Goal: Task Accomplishment & Management: Manage account settings

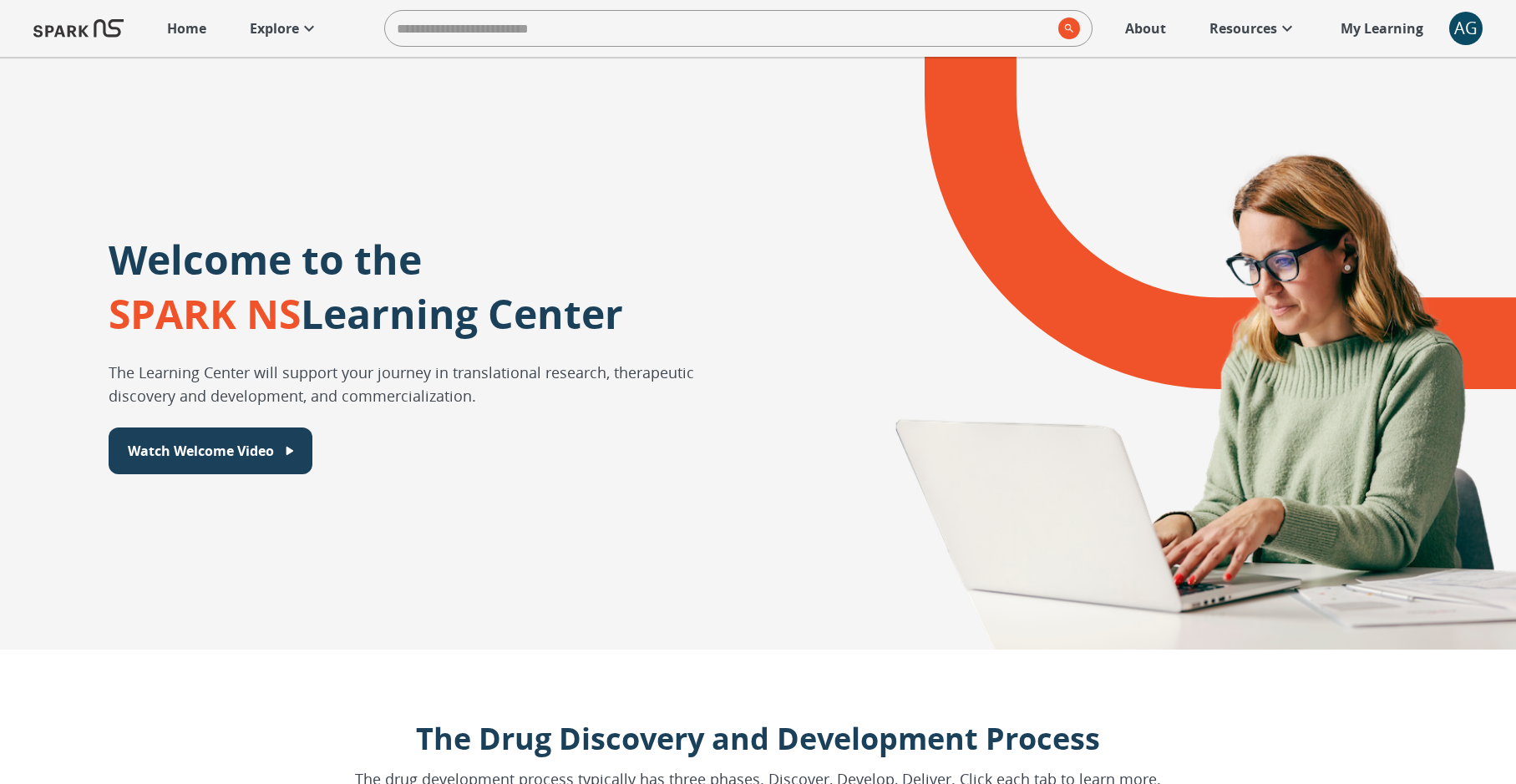
click at [1452, 30] on div "AG" at bounding box center [1466, 29] width 34 height 34
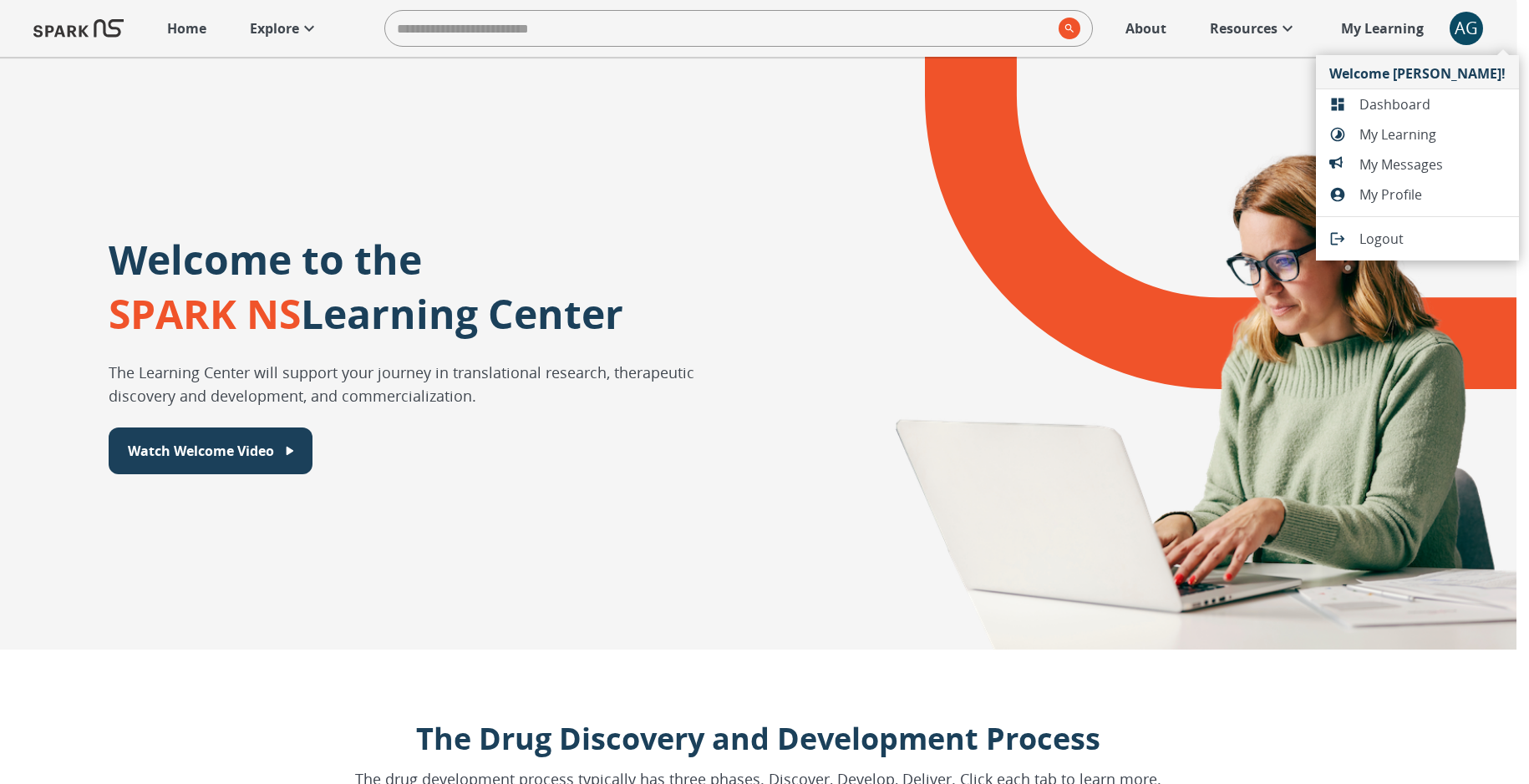
click at [1391, 103] on span "Dashboard" at bounding box center [1433, 105] width 146 height 20
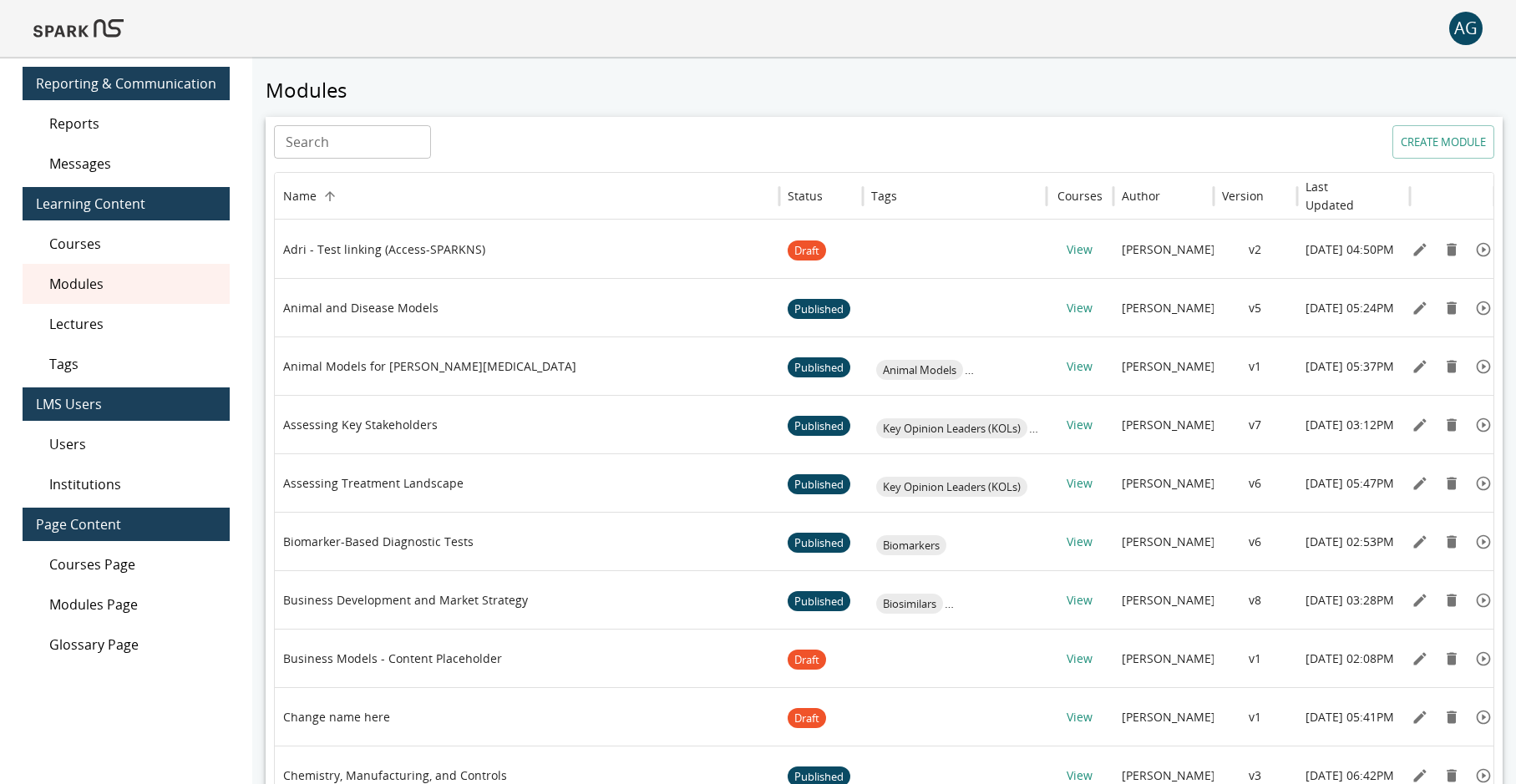
click at [143, 445] on span "Users" at bounding box center [132, 444] width 167 height 20
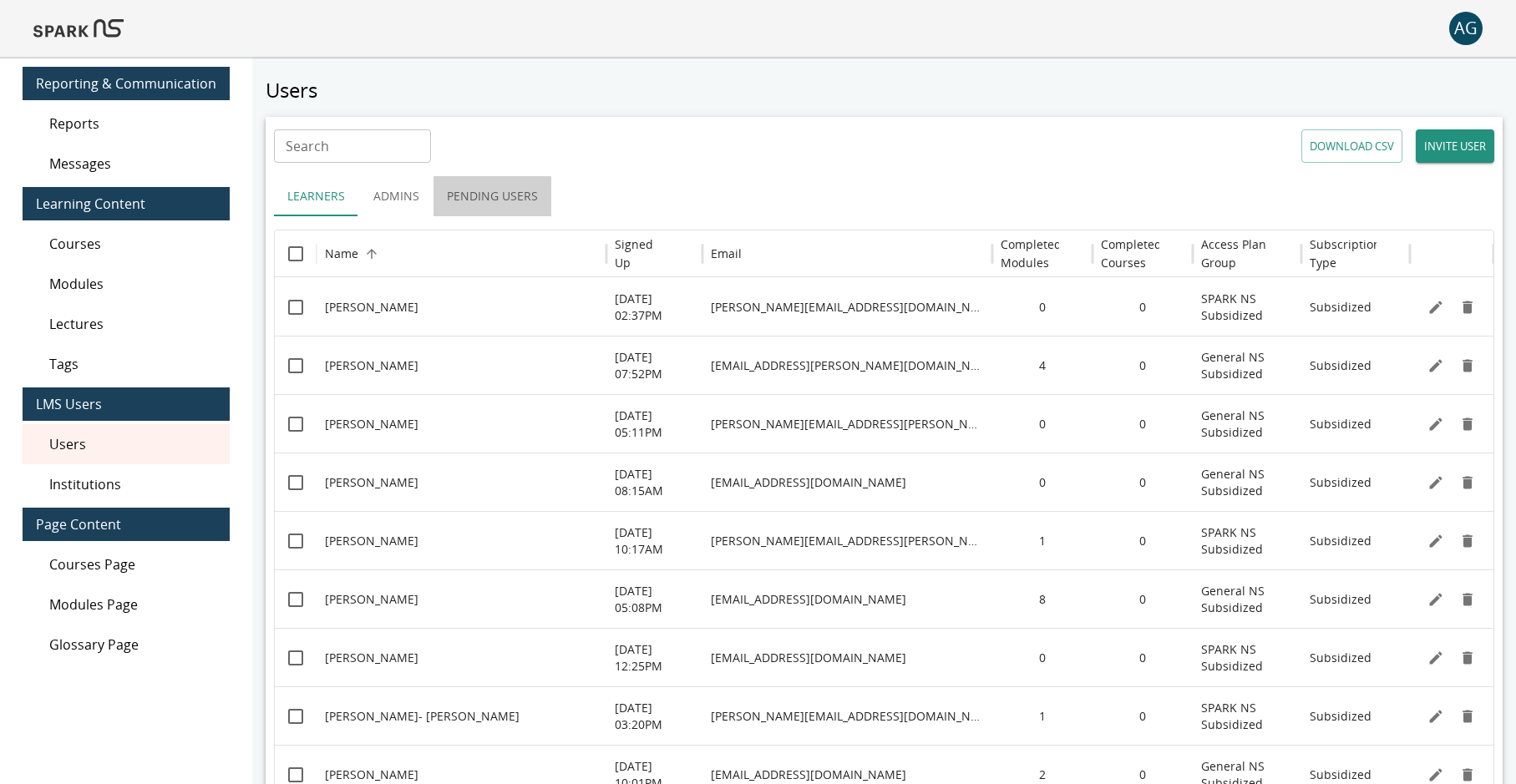
click at [483, 188] on button "Pending Users" at bounding box center [492, 196] width 117 height 40
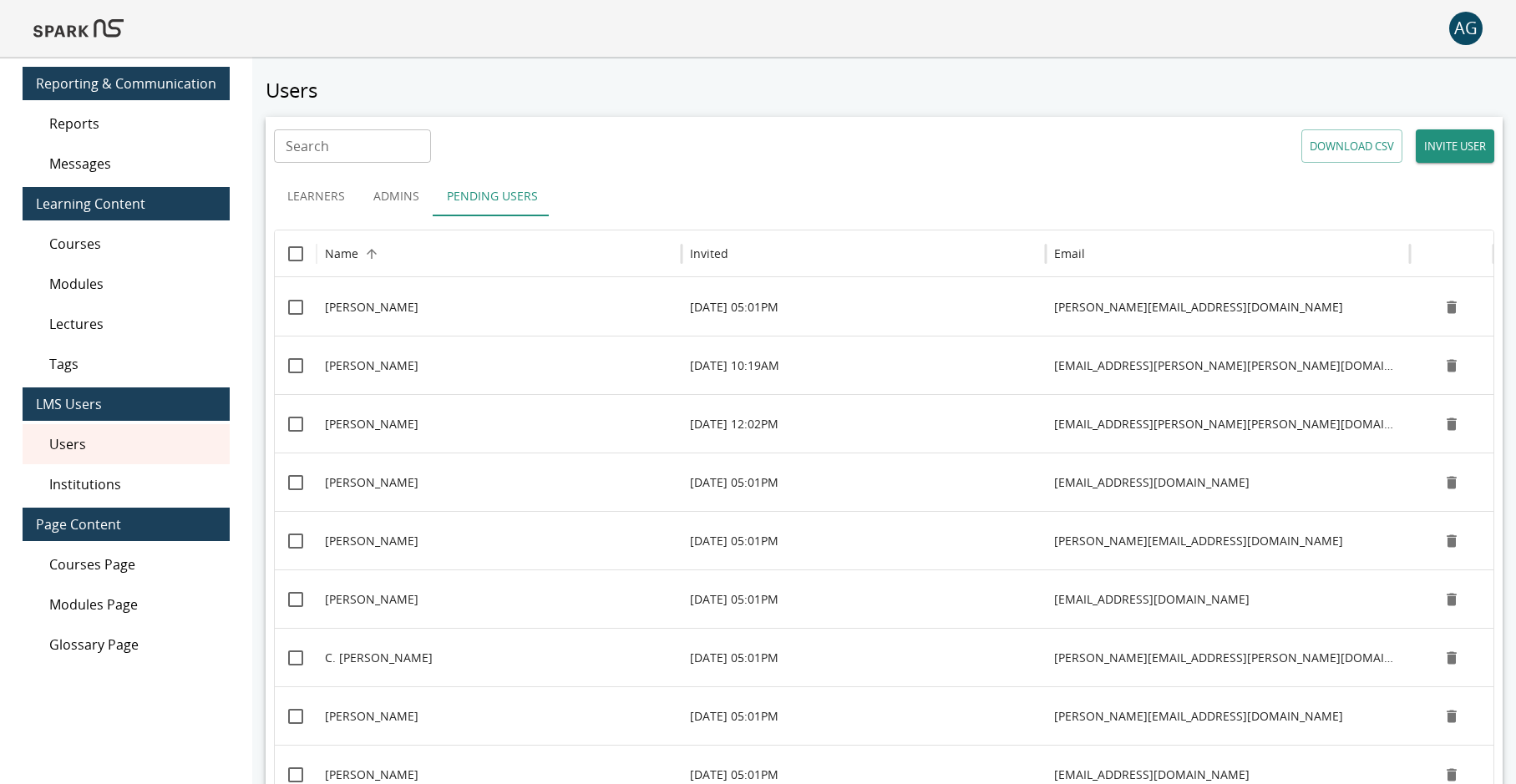
click at [483, 188] on button "Pending Users" at bounding box center [492, 196] width 117 height 40
click at [744, 249] on icon "Sort" at bounding box center [742, 254] width 15 height 15
click at [106, 35] on img at bounding box center [79, 29] width 91 height 40
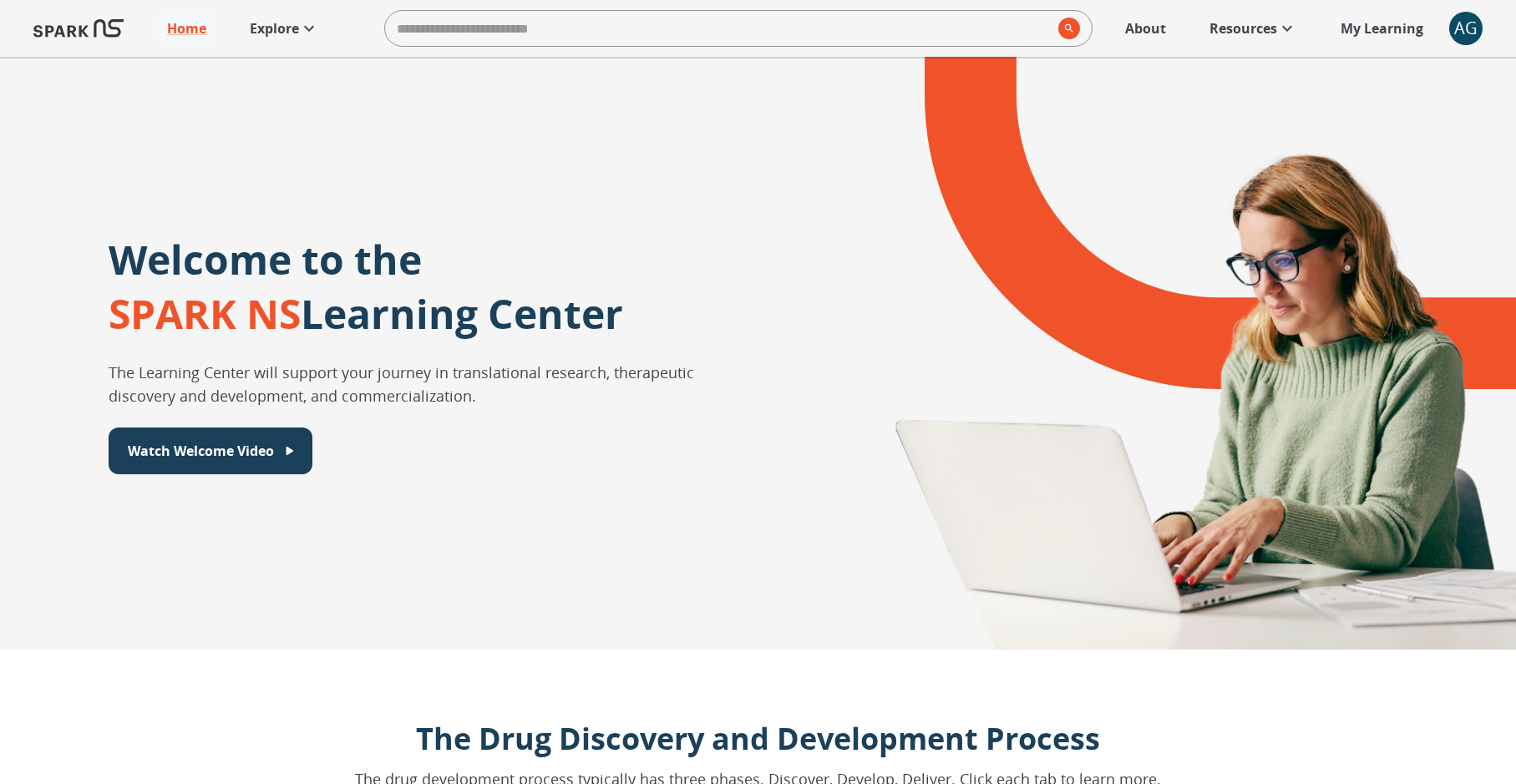
click at [305, 32] on icon at bounding box center [309, 29] width 20 height 20
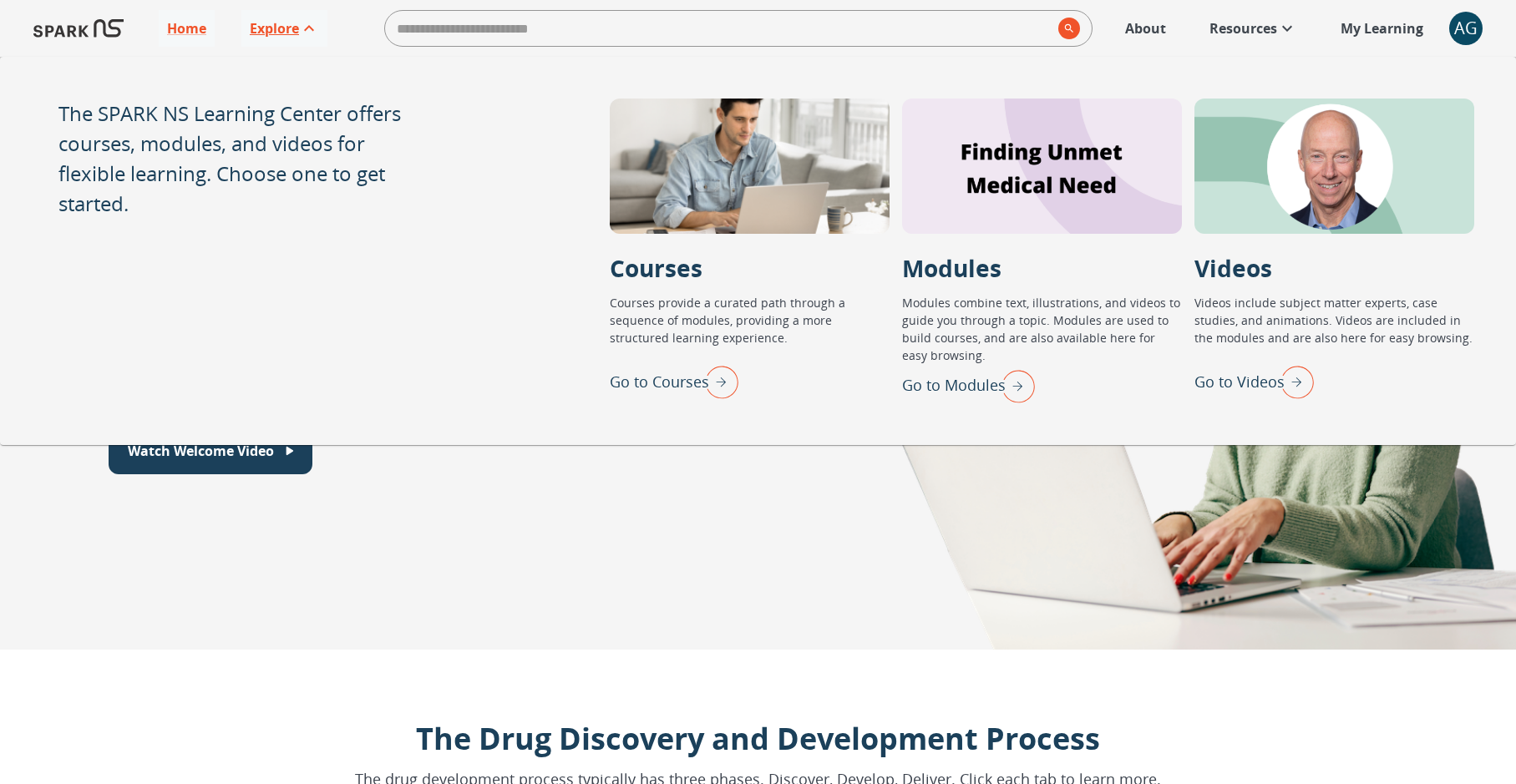
click at [728, 390] on img "Go to Courses" at bounding box center [718, 382] width 42 height 44
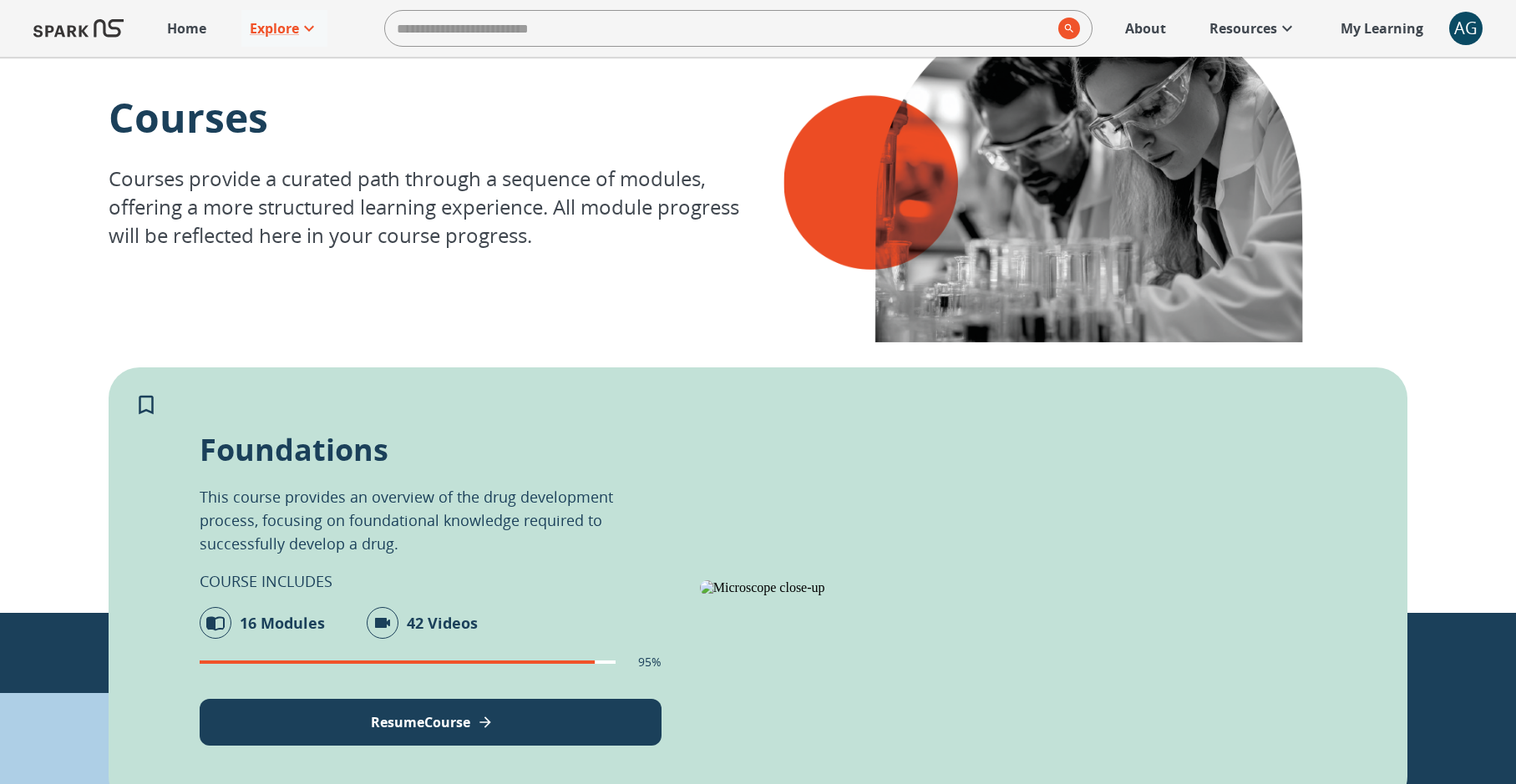
scroll to position [118, 0]
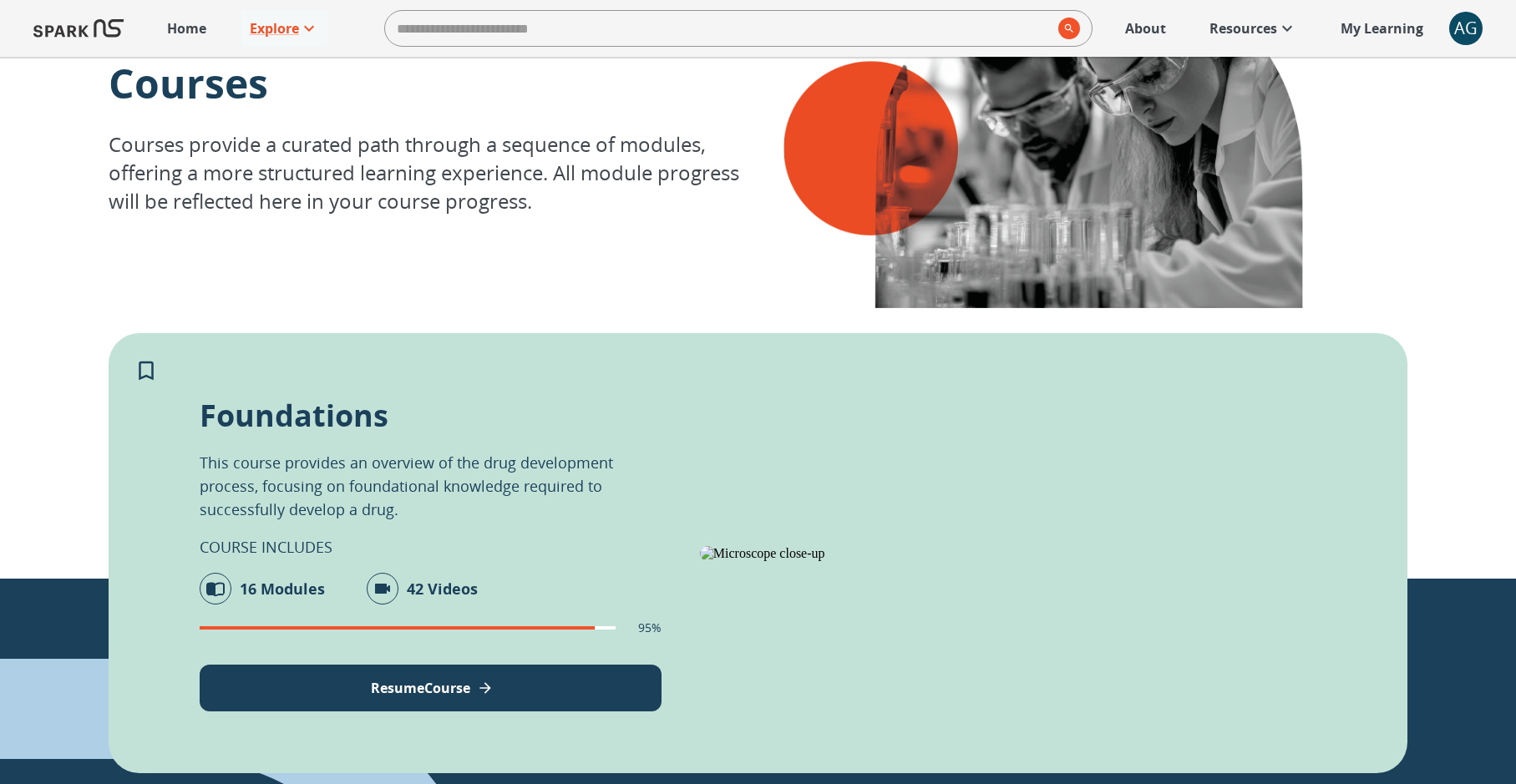
click at [418, 692] on p "Resume Course" at bounding box center [420, 688] width 100 height 20
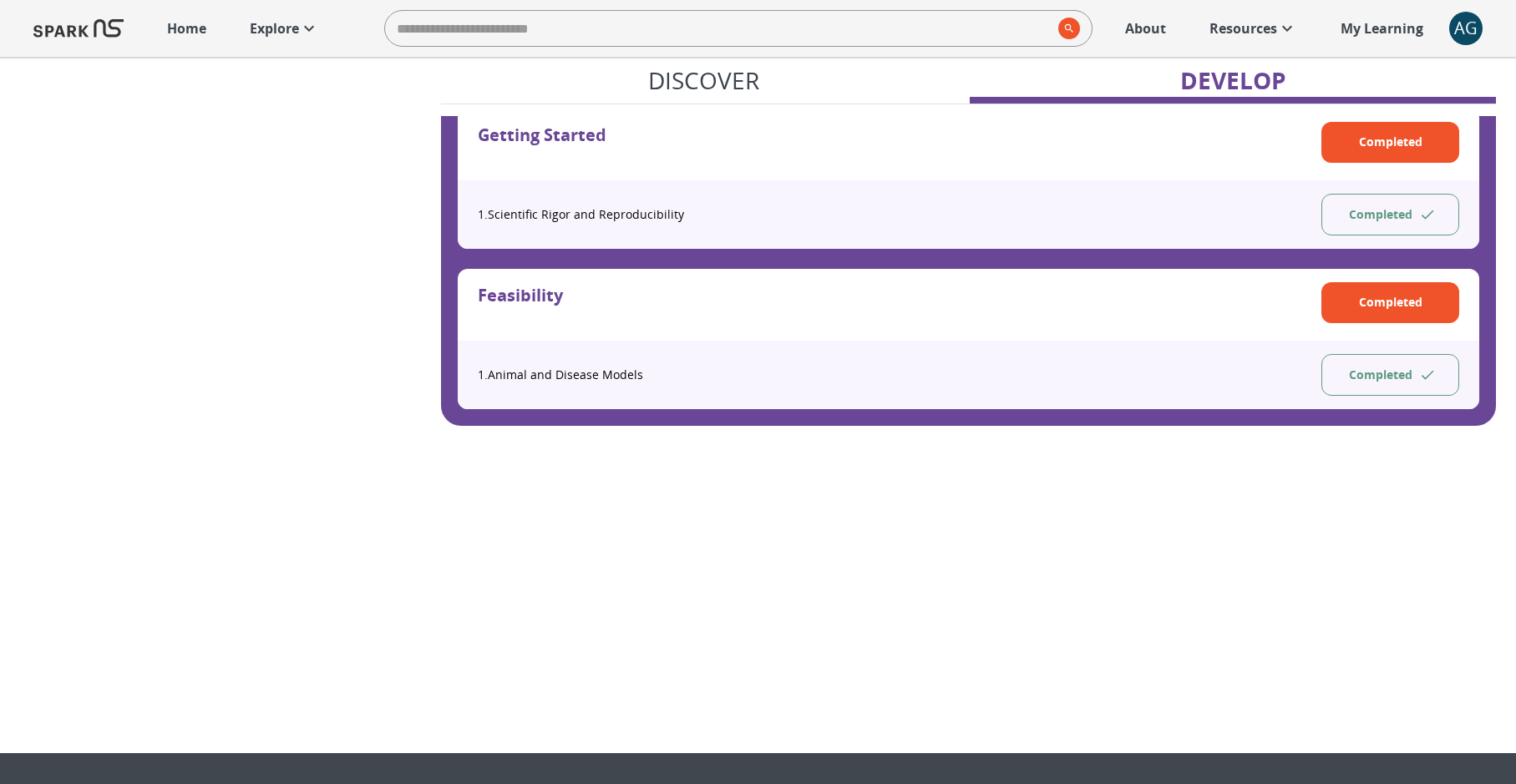
scroll to position [1844, 0]
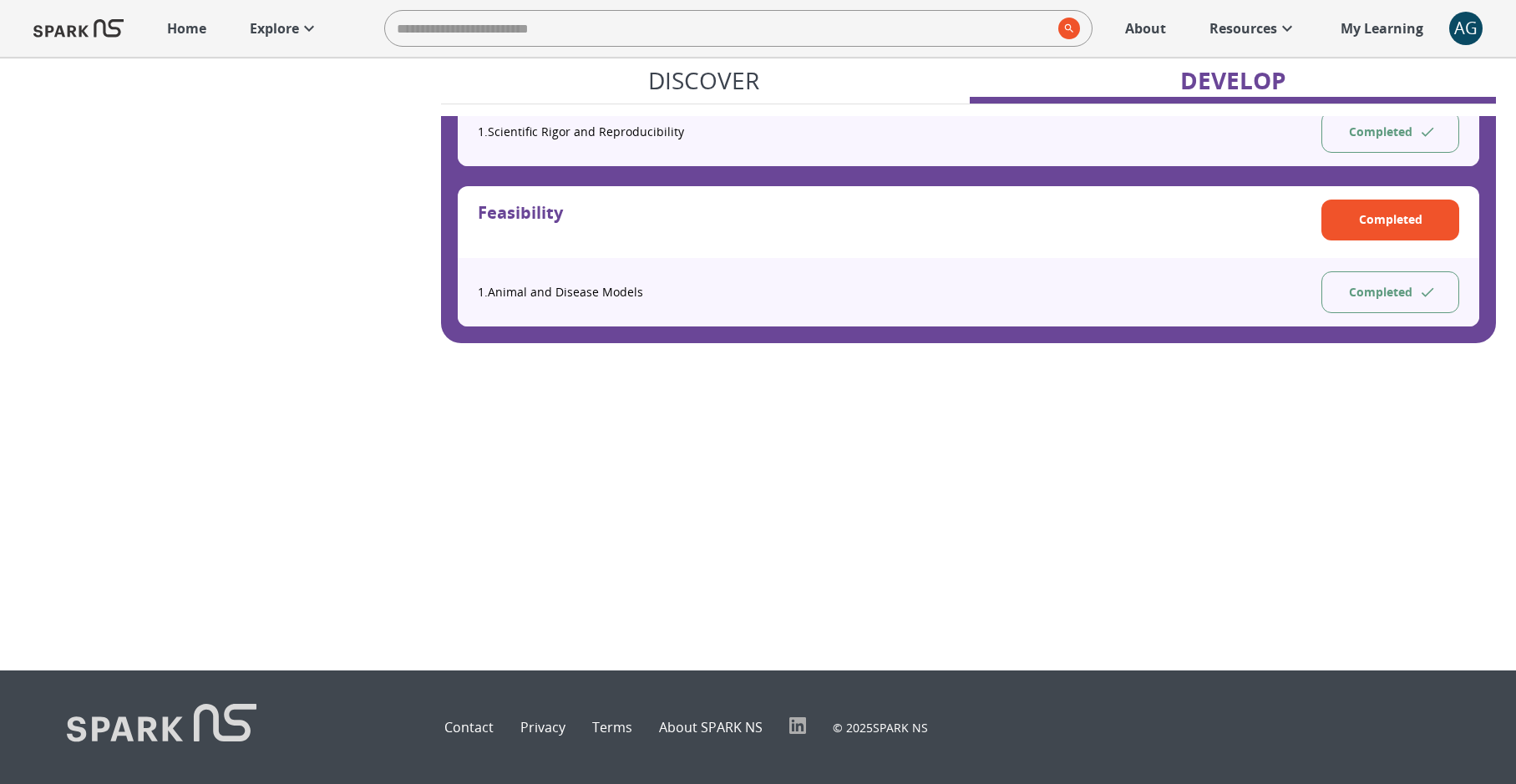
click at [1461, 21] on div "AG" at bounding box center [1466, 29] width 34 height 34
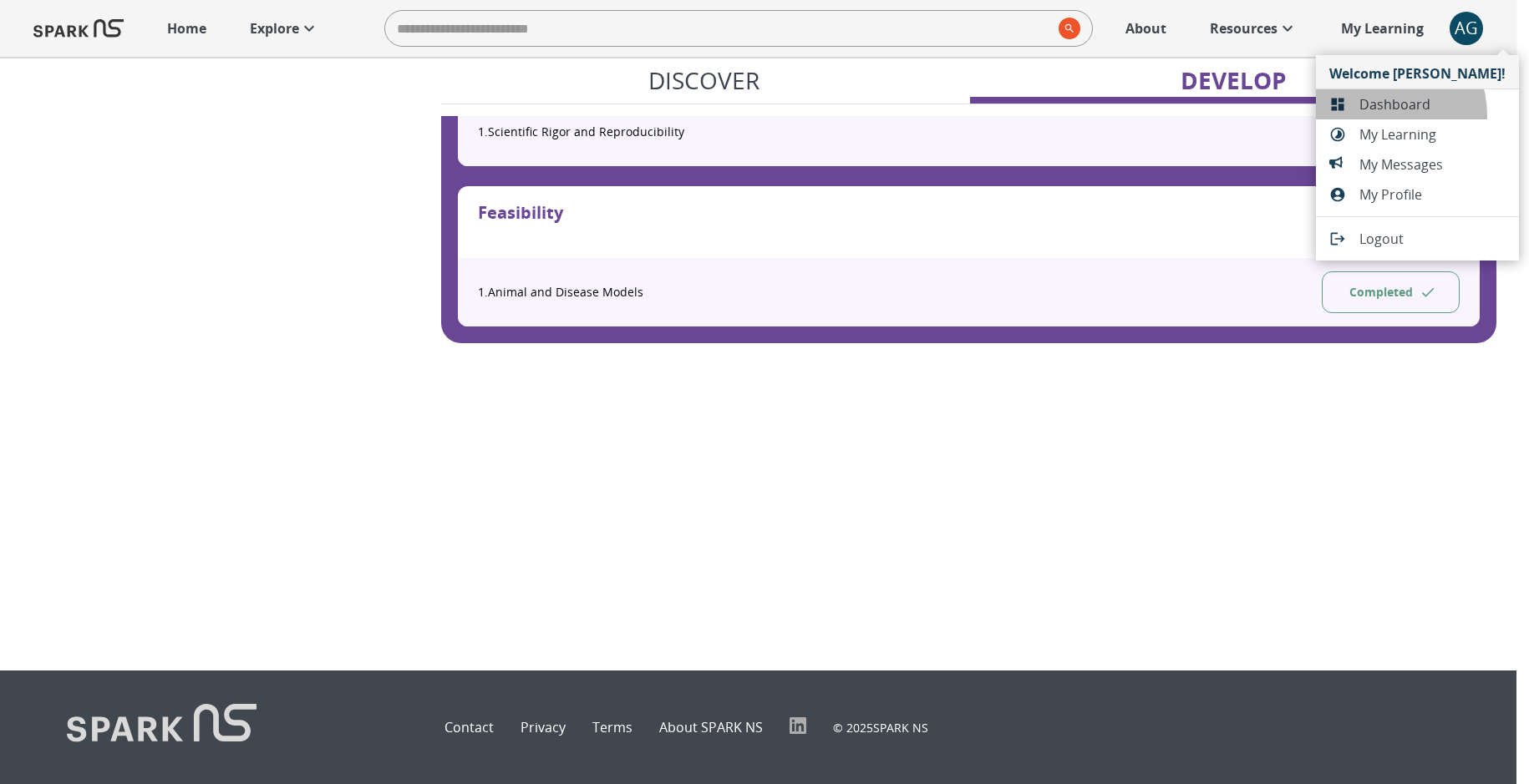
click at [1386, 114] on li "Dashboard" at bounding box center [1417, 105] width 203 height 30
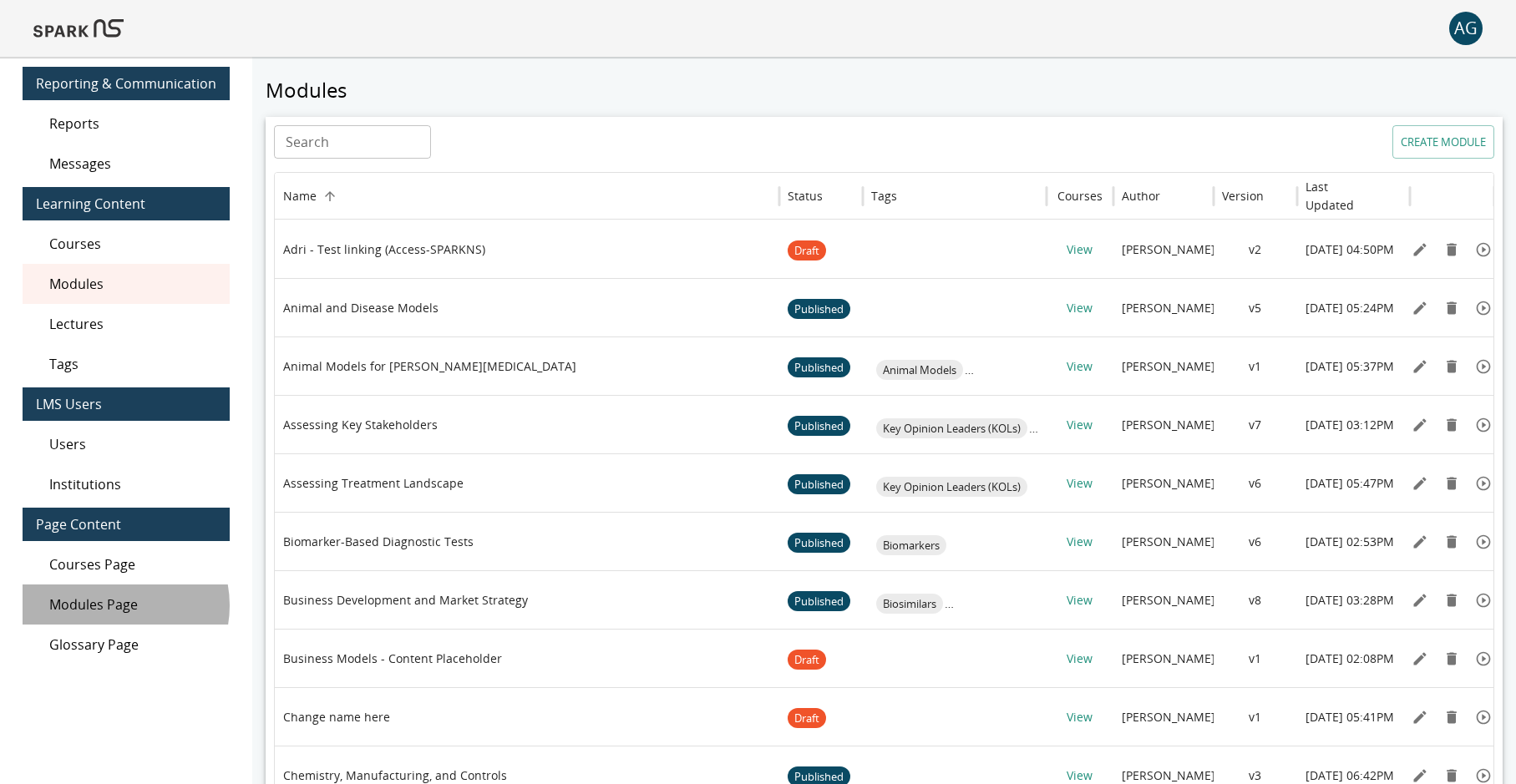
click at [113, 605] on span "Modules Page" at bounding box center [132, 605] width 167 height 20
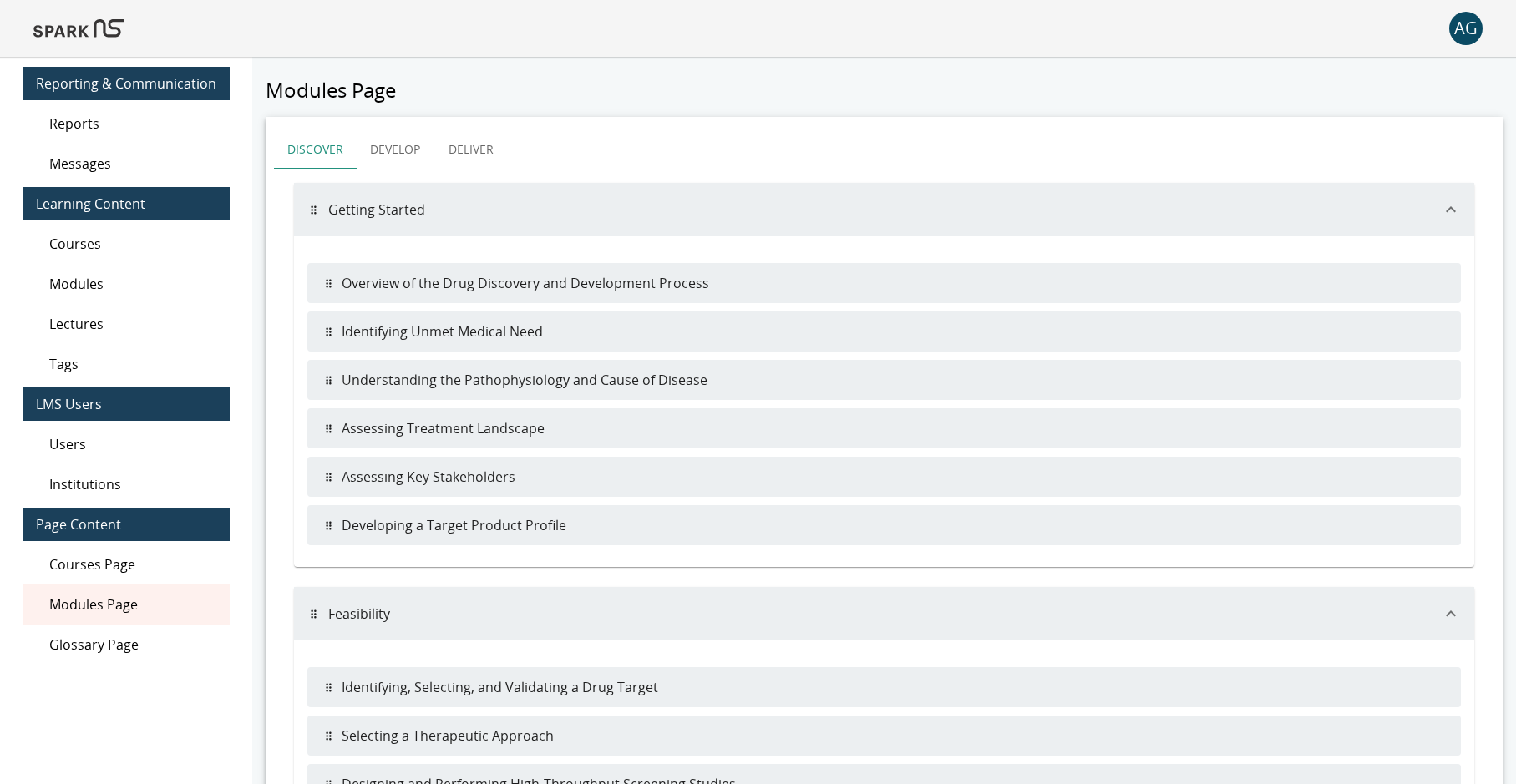
click at [93, 242] on span "Courses" at bounding box center [132, 244] width 167 height 20
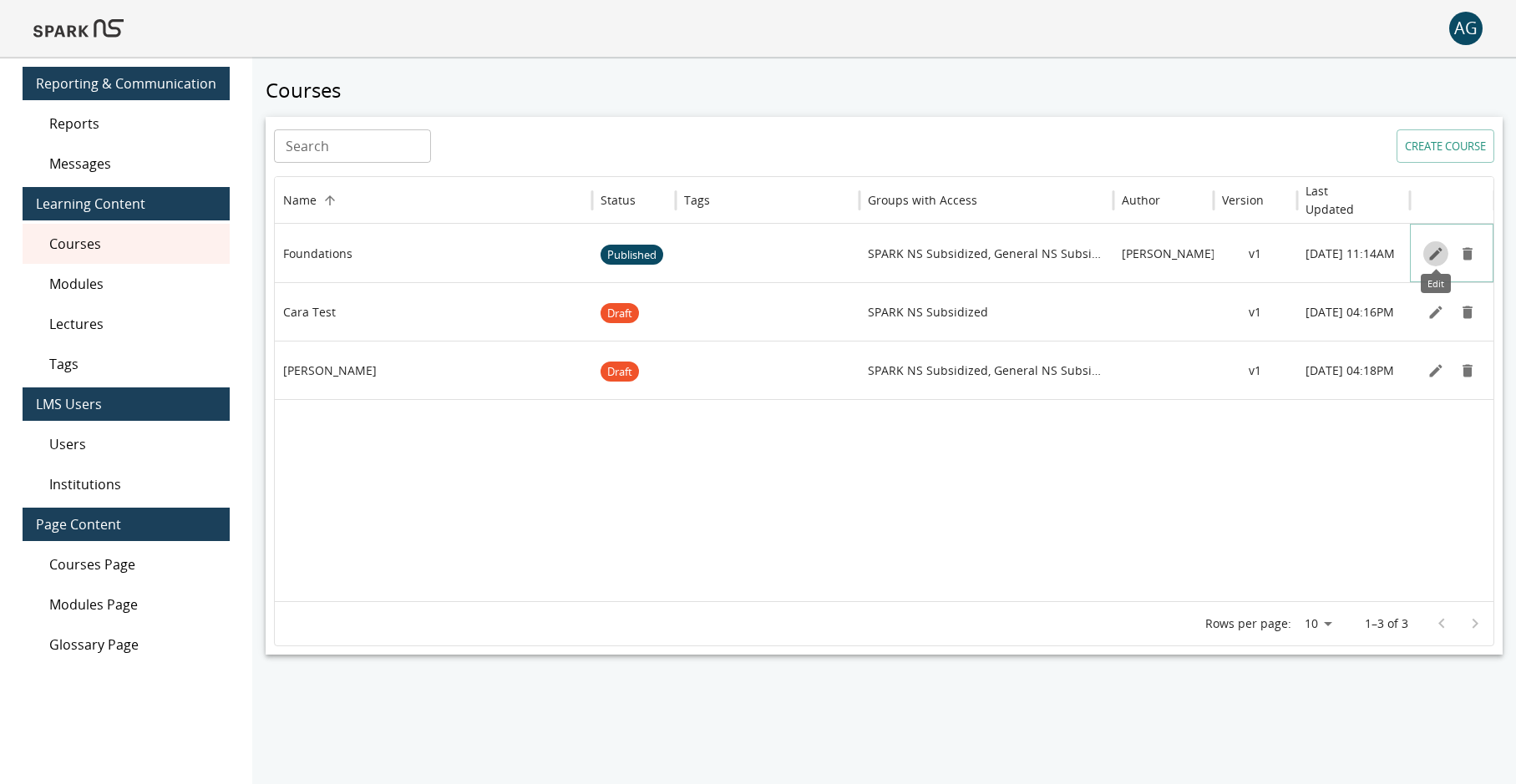
click at [1429, 253] on icon "Edit" at bounding box center [1436, 254] width 17 height 17
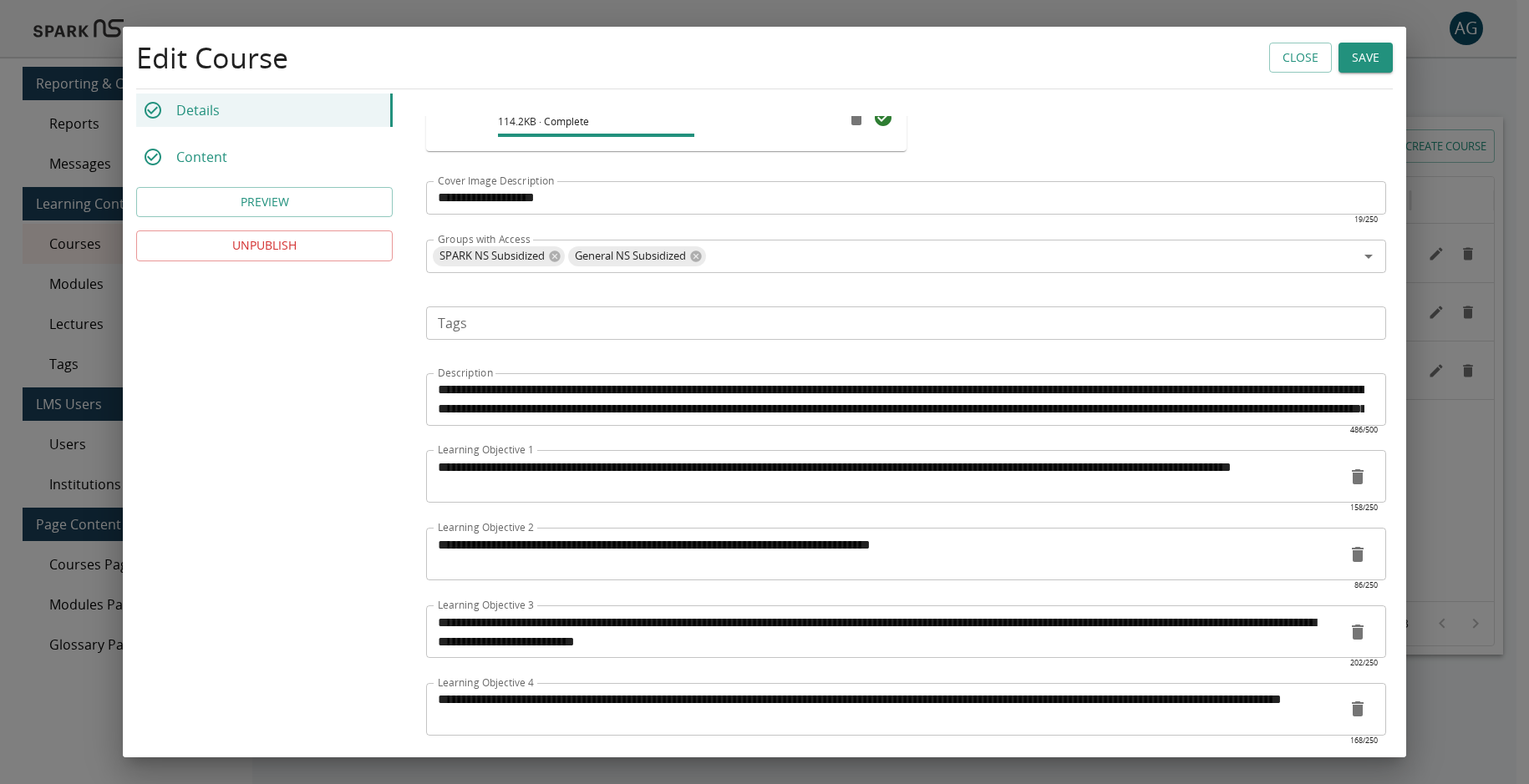
scroll to position [596, 0]
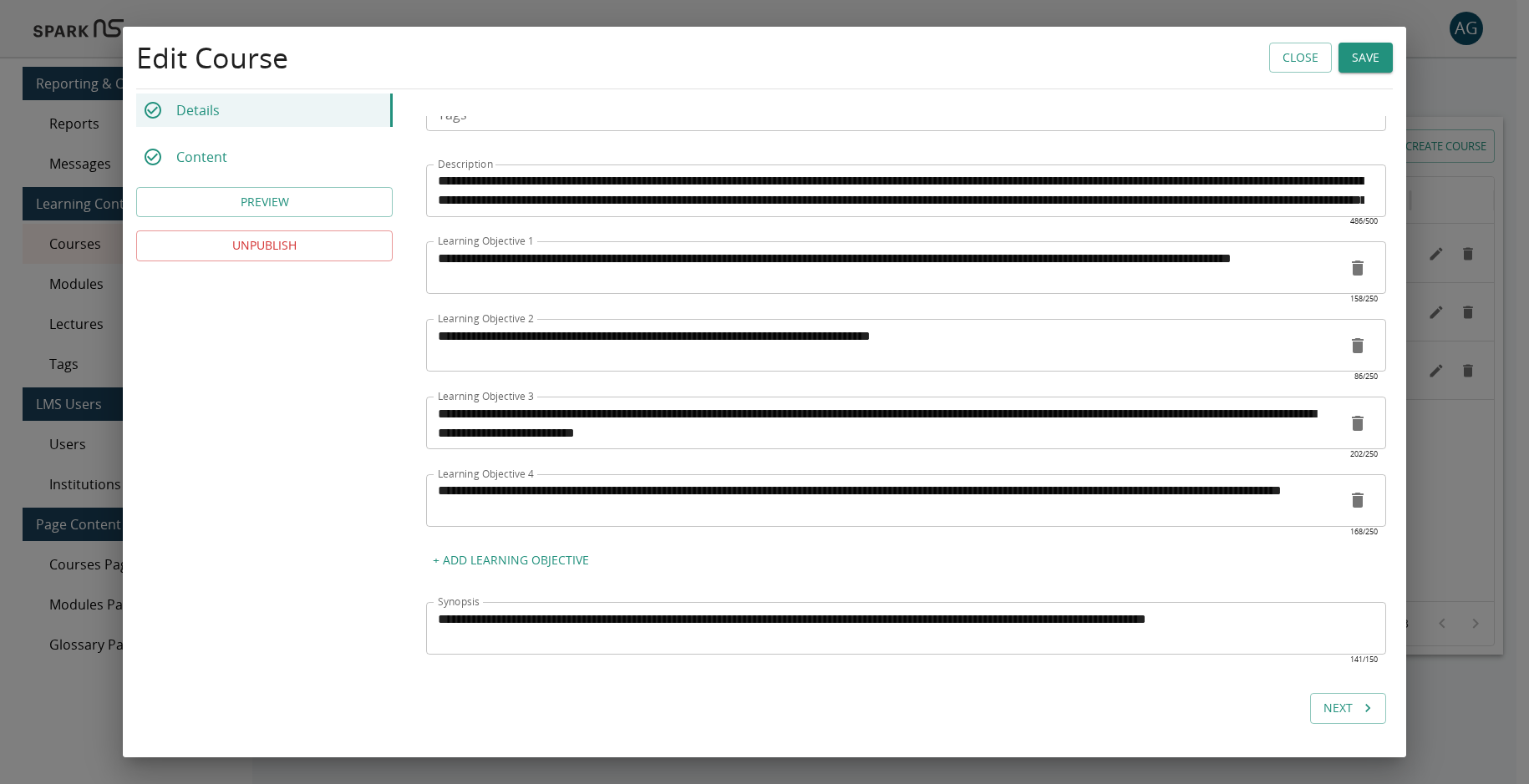
click at [284, 174] on div "Details Content PREVIEW UNPUBLISH" at bounding box center [264, 178] width 257 height 168
click at [279, 162] on div "Content" at bounding box center [264, 157] width 257 height 34
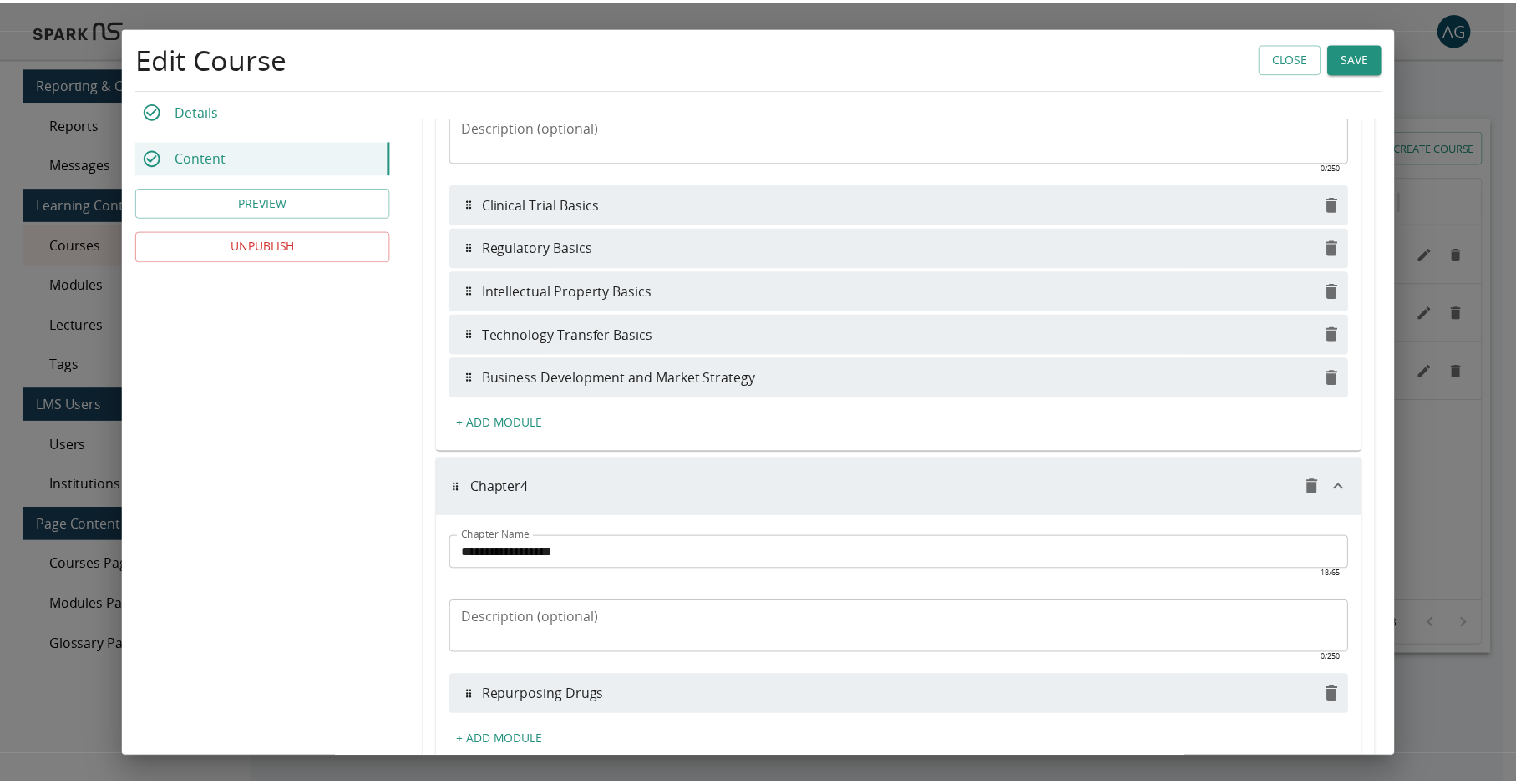
scroll to position [1358, 0]
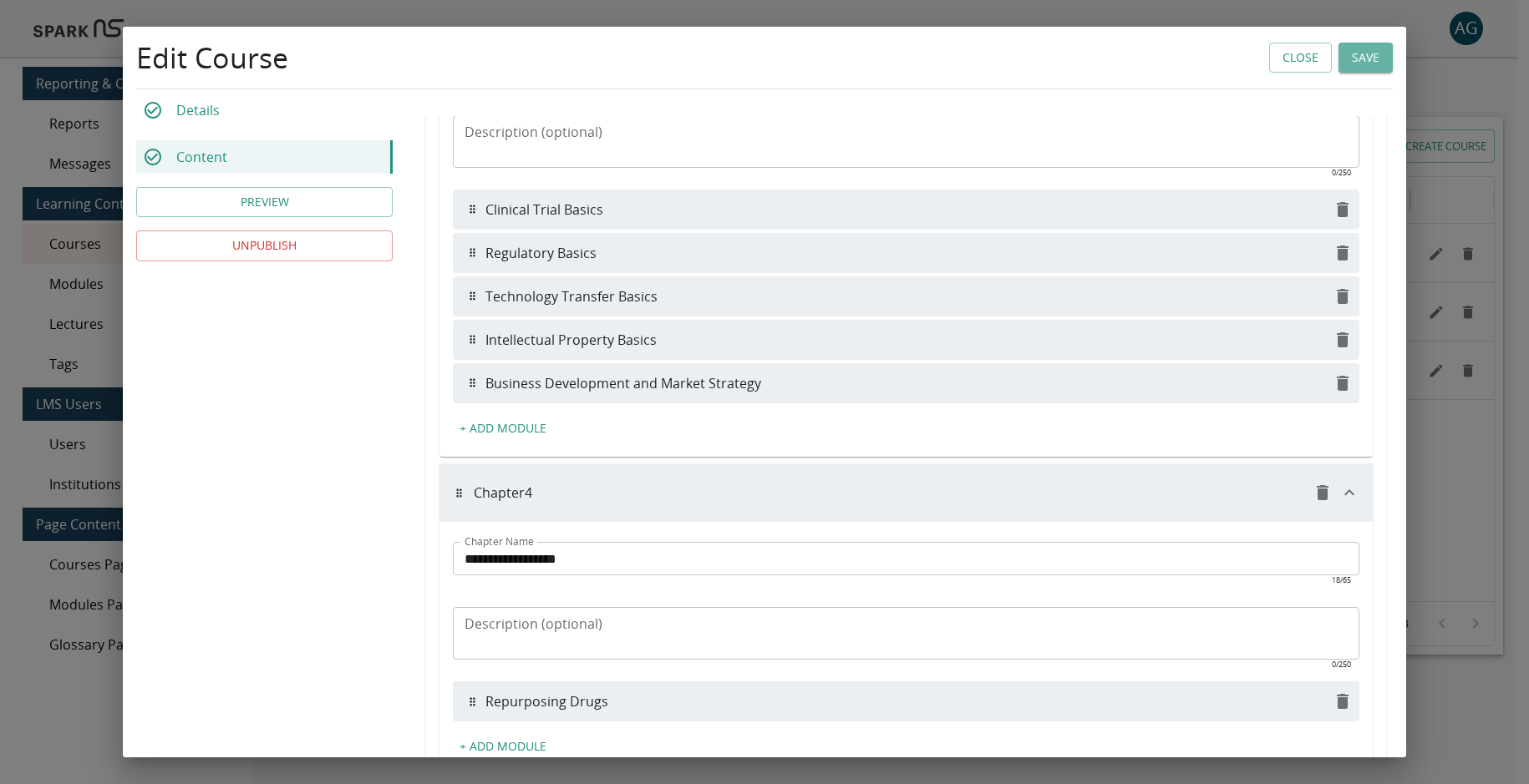
click at [1350, 61] on button "Save" at bounding box center [1365, 58] width 55 height 31
click at [1288, 55] on button "Close" at bounding box center [1300, 58] width 63 height 31
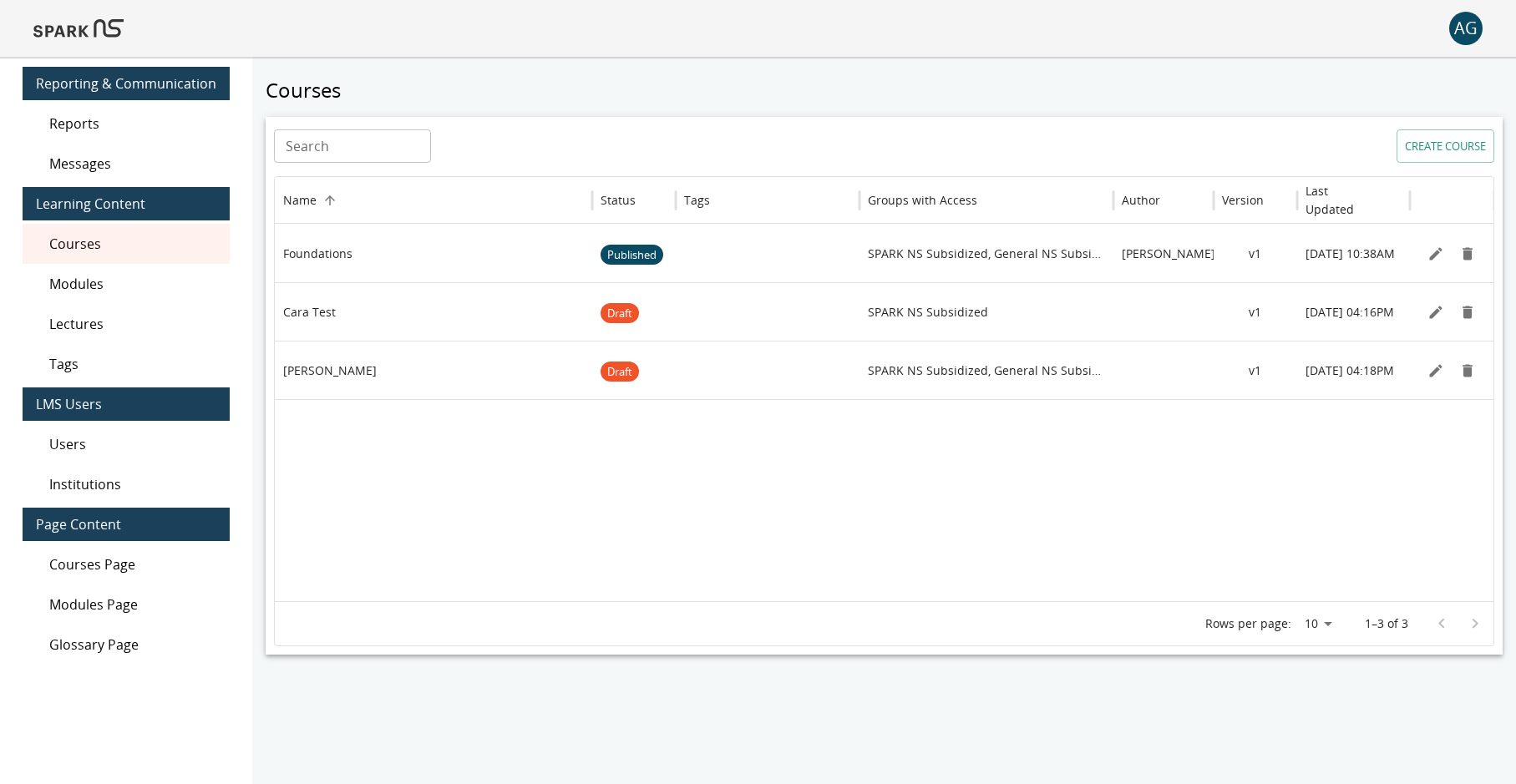
click at [86, 27] on img at bounding box center [79, 29] width 91 height 40
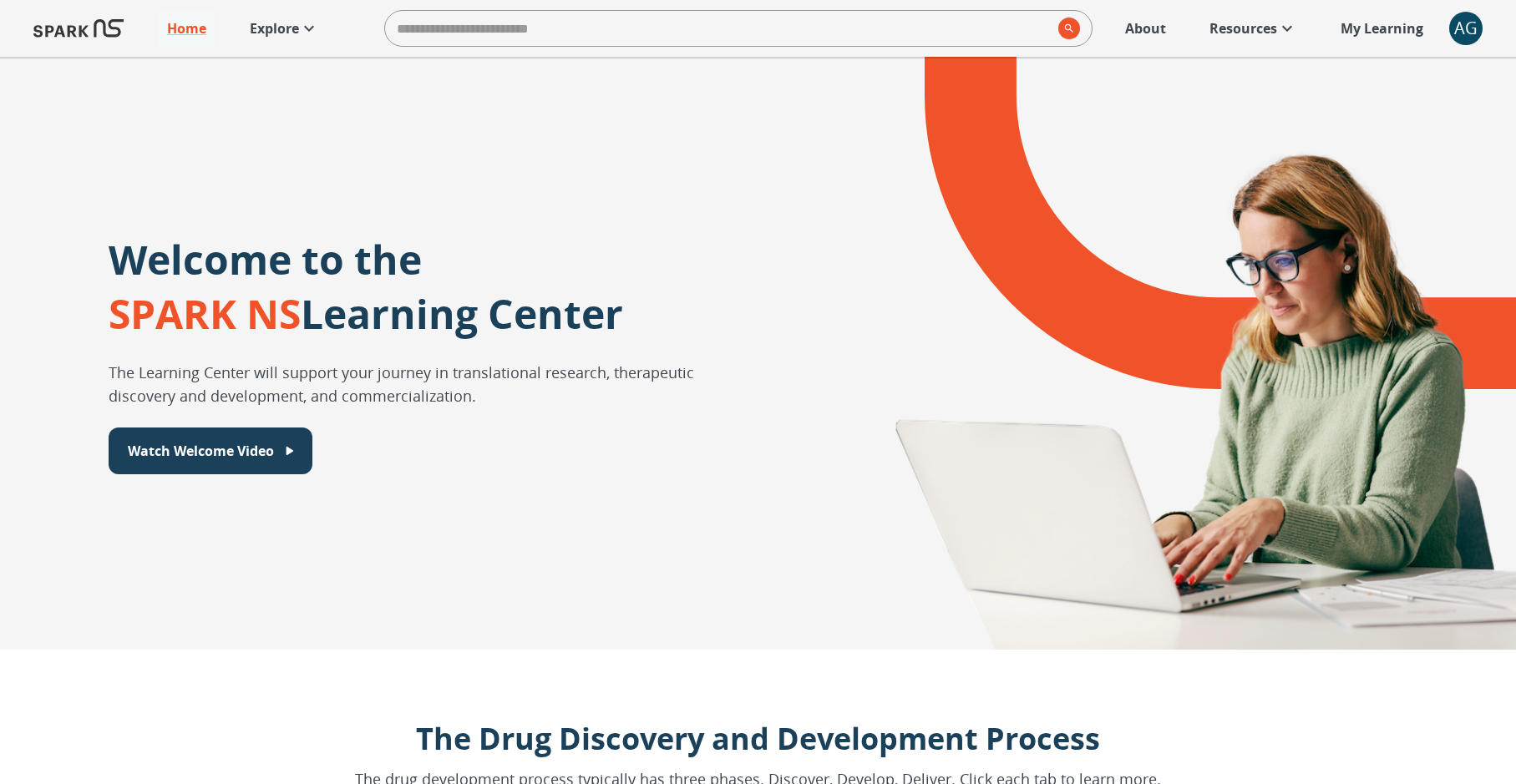
click at [311, 20] on icon at bounding box center [309, 29] width 20 height 20
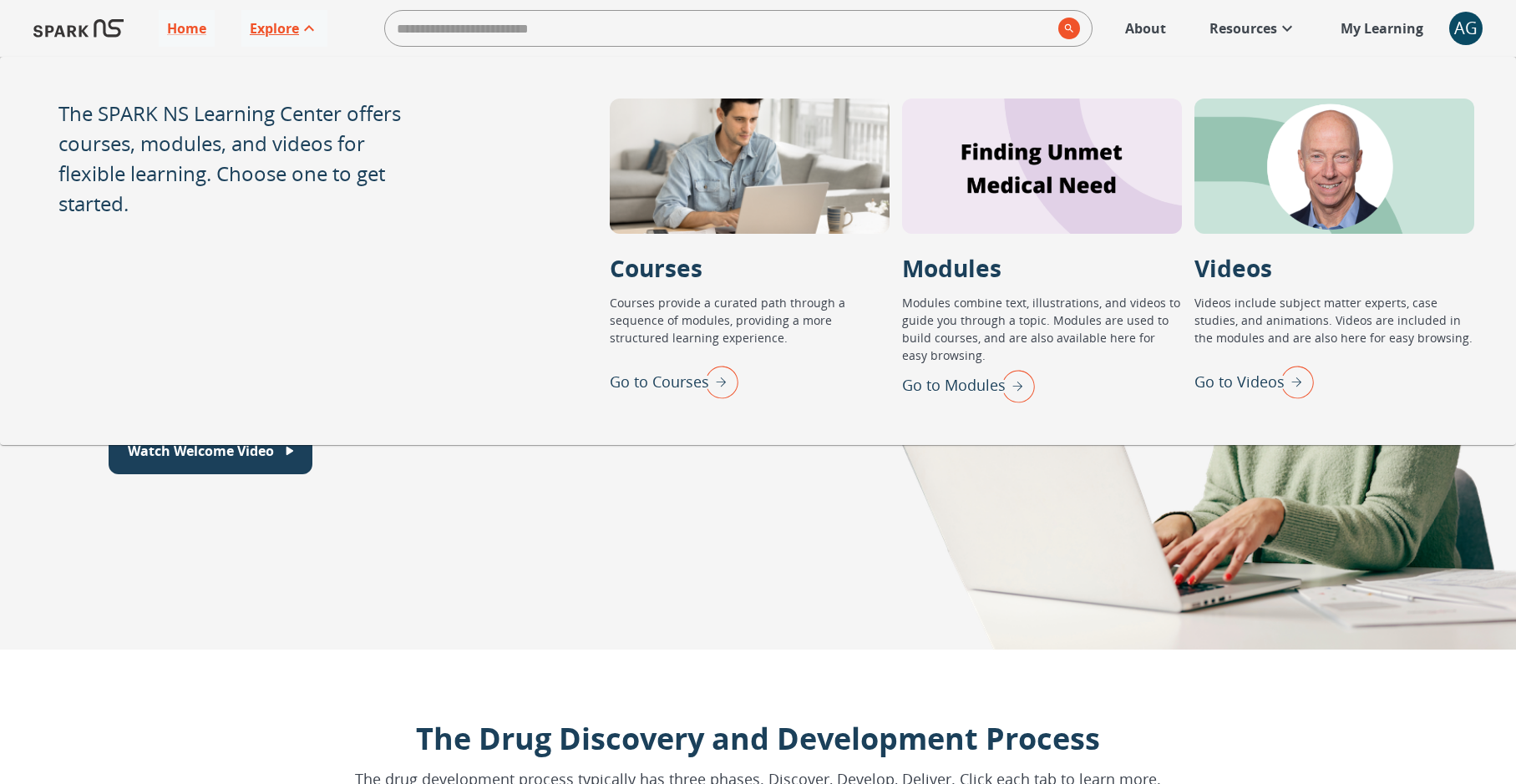
click at [709, 376] on img "Go to Courses" at bounding box center [718, 382] width 42 height 44
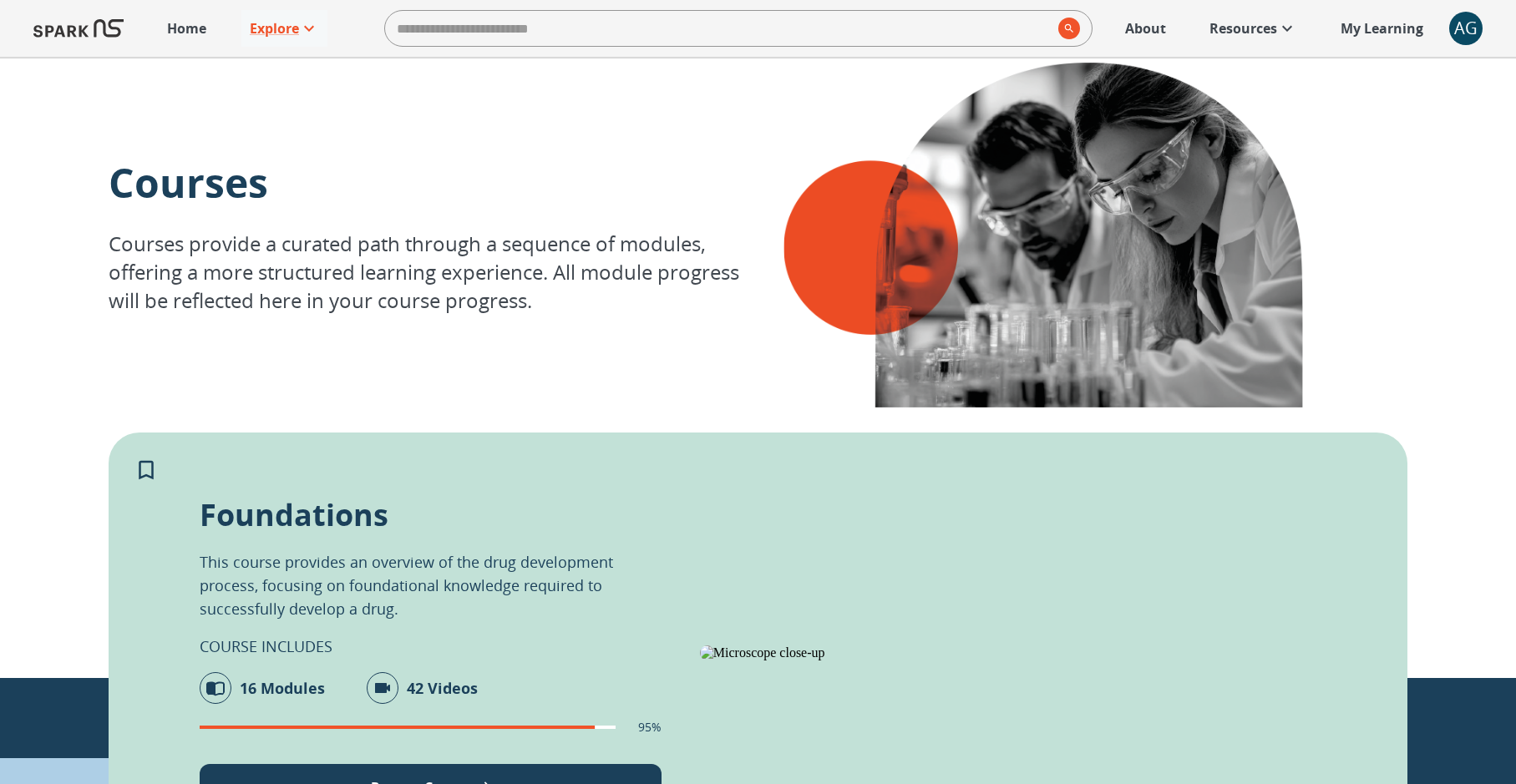
scroll to position [22, 0]
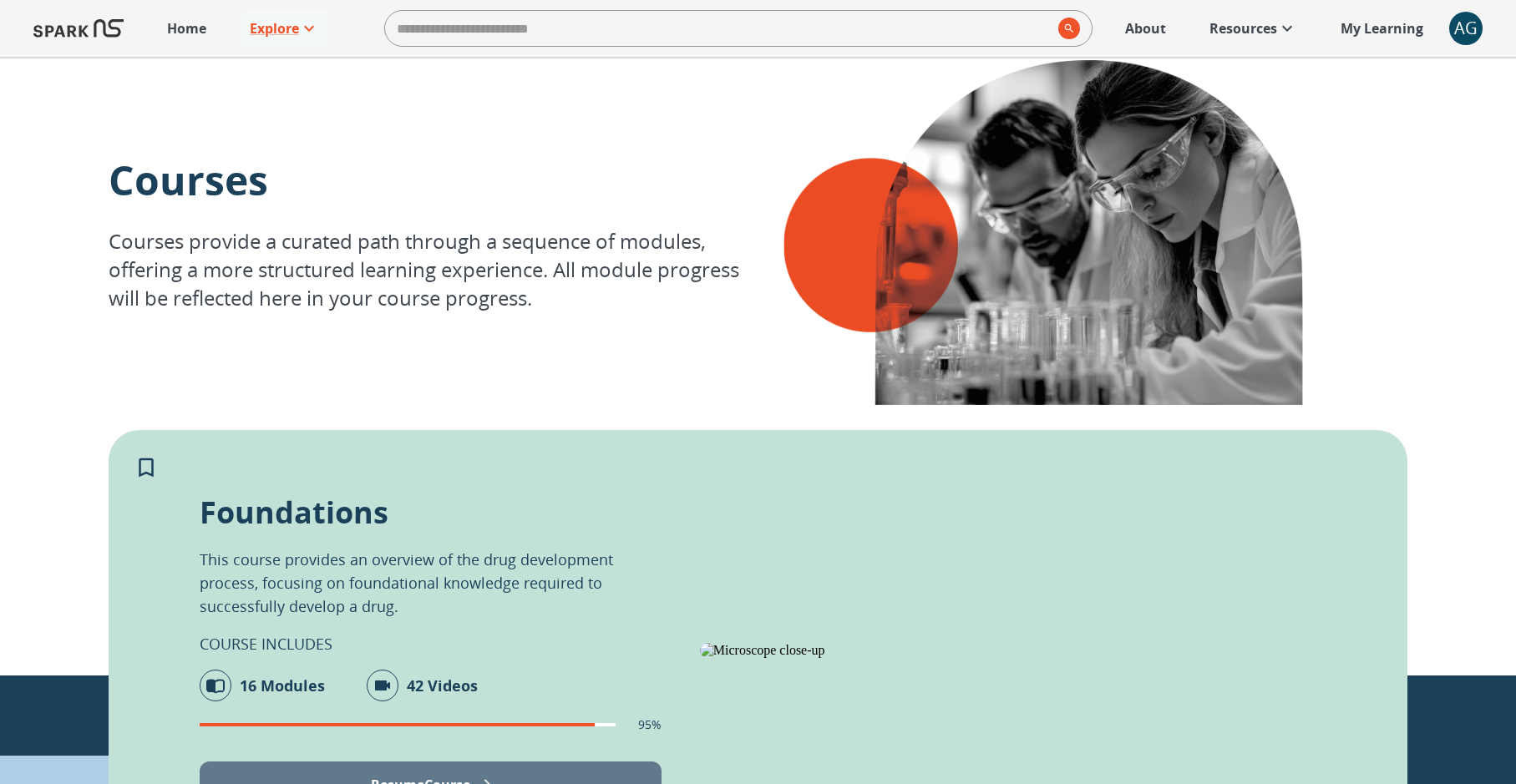
click at [439, 771] on button "Resume Course" at bounding box center [430, 786] width 462 height 47
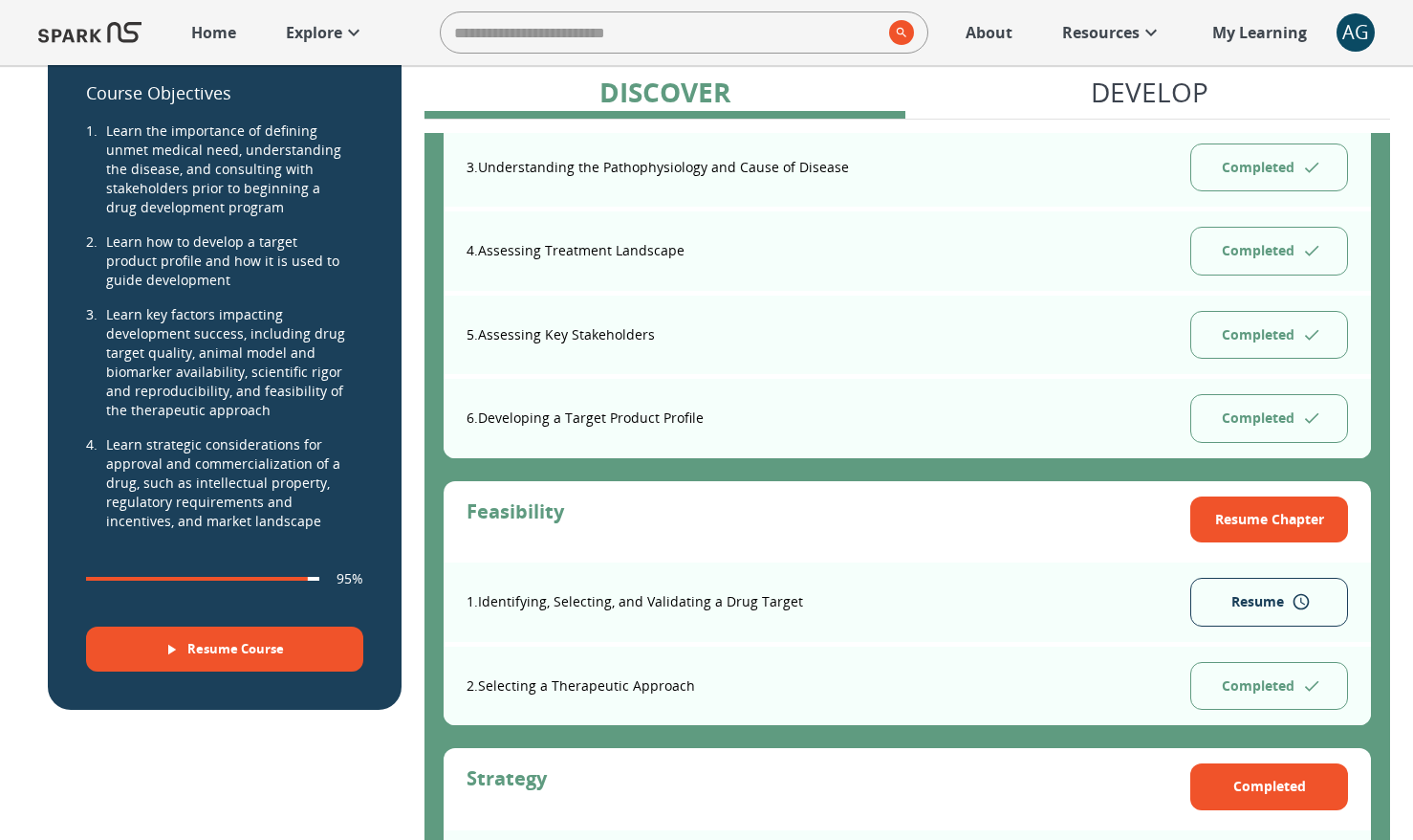
scroll to position [592, 0]
